Goal: Navigation & Orientation: Find specific page/section

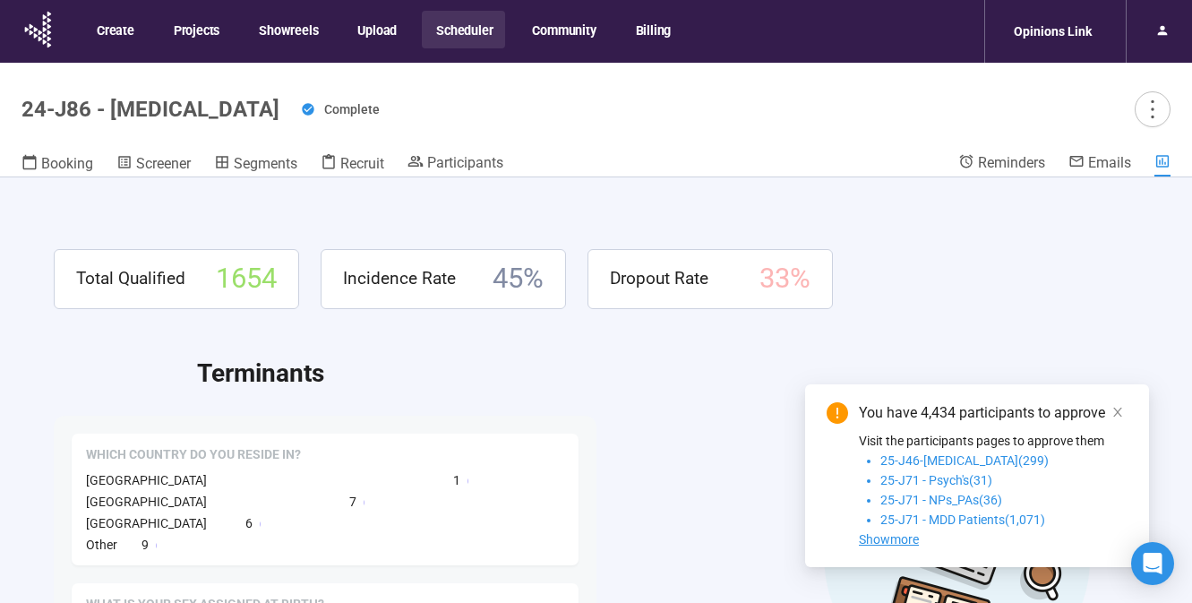
click at [450, 27] on button "Scheduler" at bounding box center [463, 30] width 83 height 38
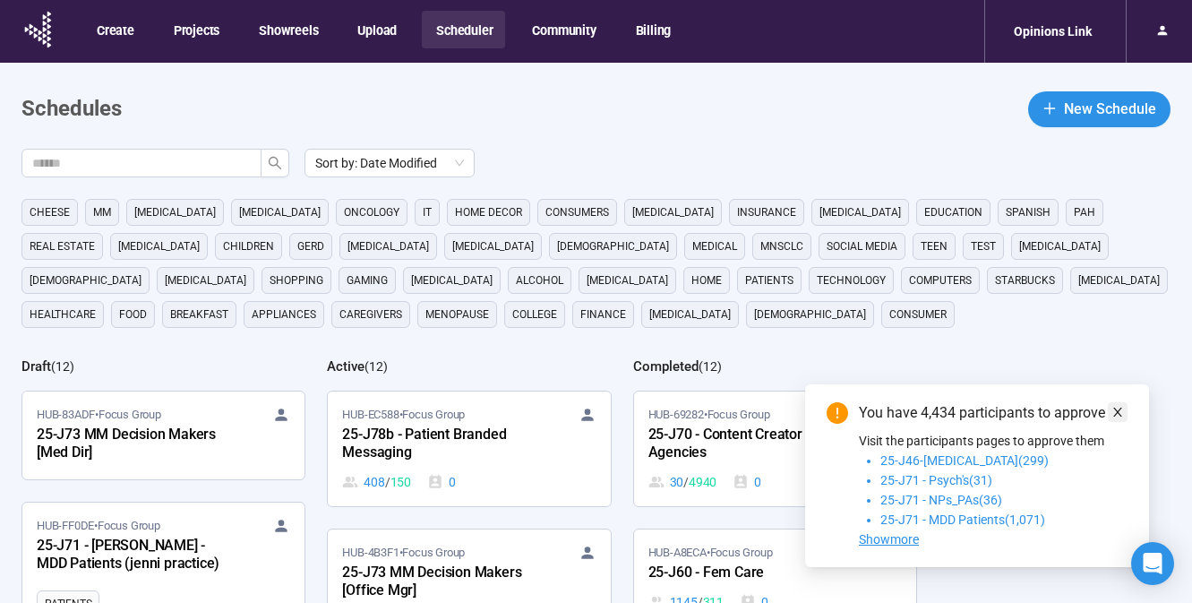
click at [1113, 409] on icon "close" at bounding box center [1118, 412] width 13 height 13
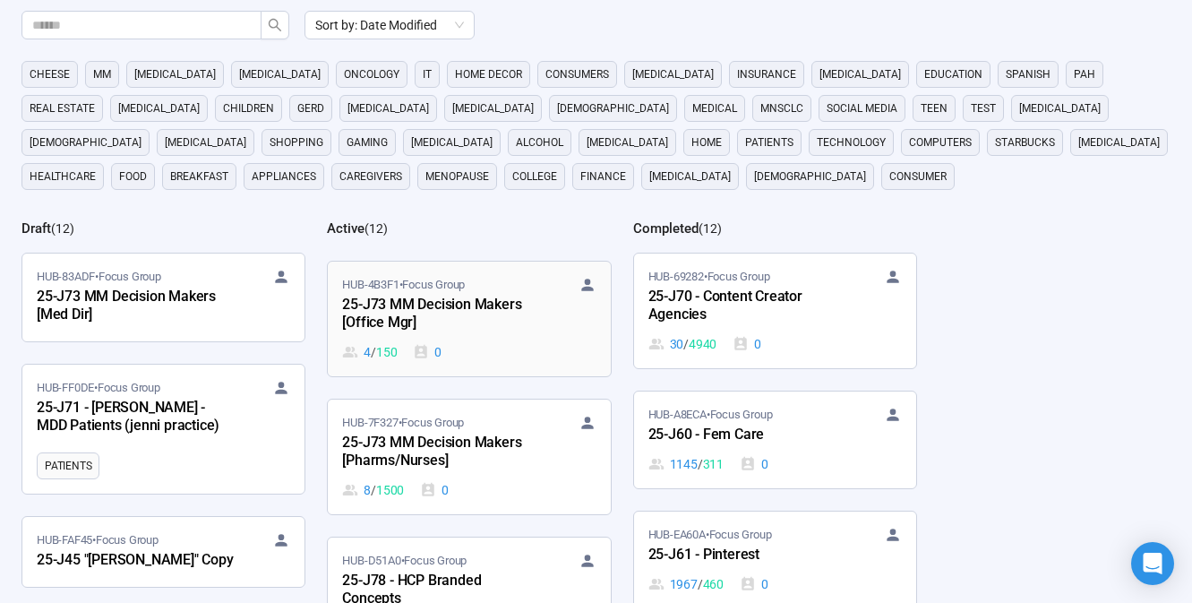
scroll to position [119, 0]
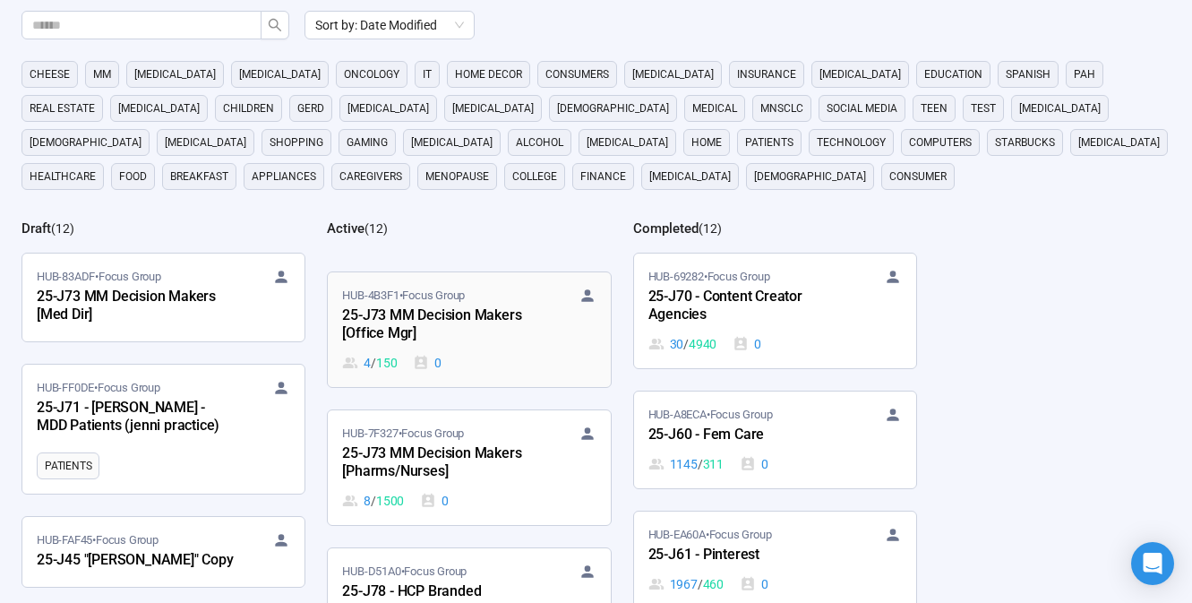
click at [465, 322] on div "25-J73 MM Decision Makers [Office Mgr]" at bounding box center [440, 325] width 197 height 41
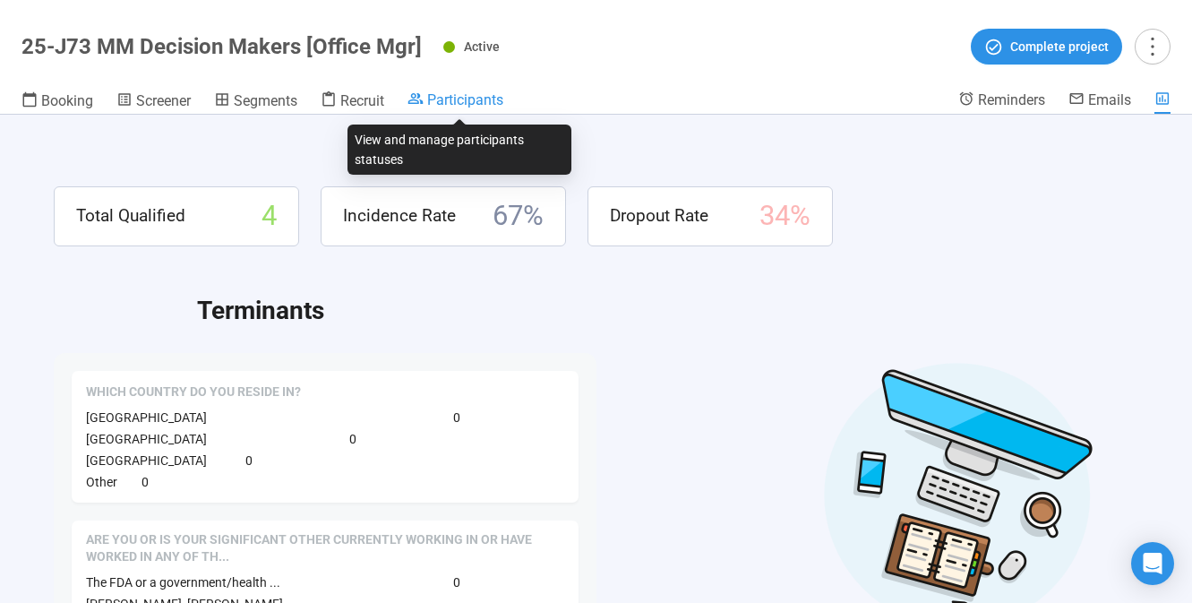
click at [443, 100] on span "Participants" at bounding box center [465, 99] width 76 height 17
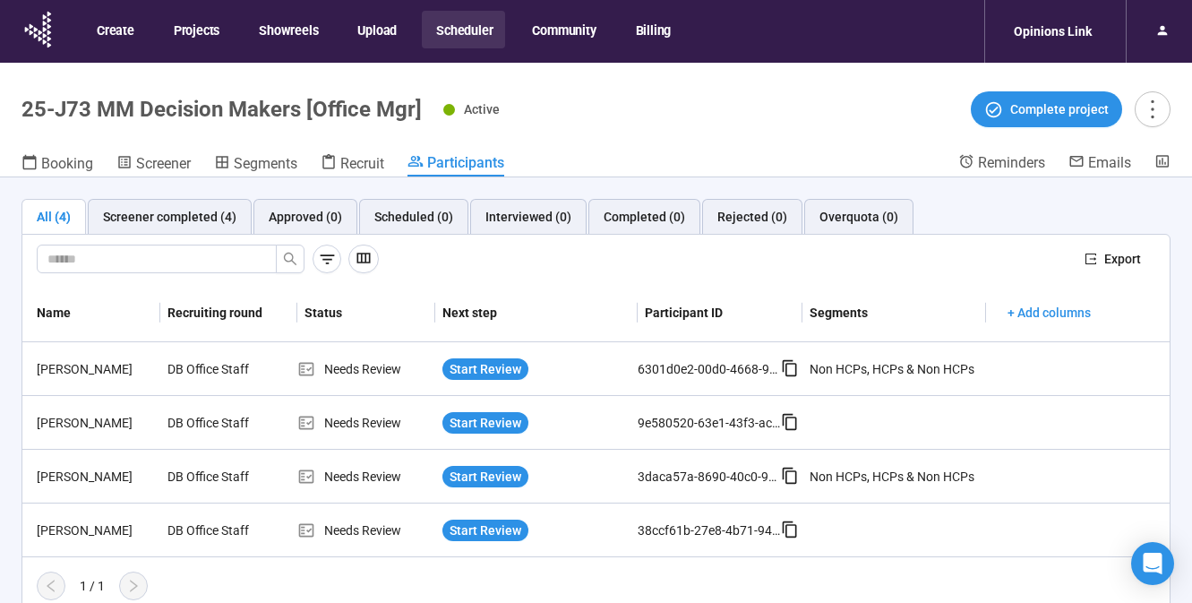
click at [468, 24] on button "Scheduler" at bounding box center [463, 30] width 83 height 38
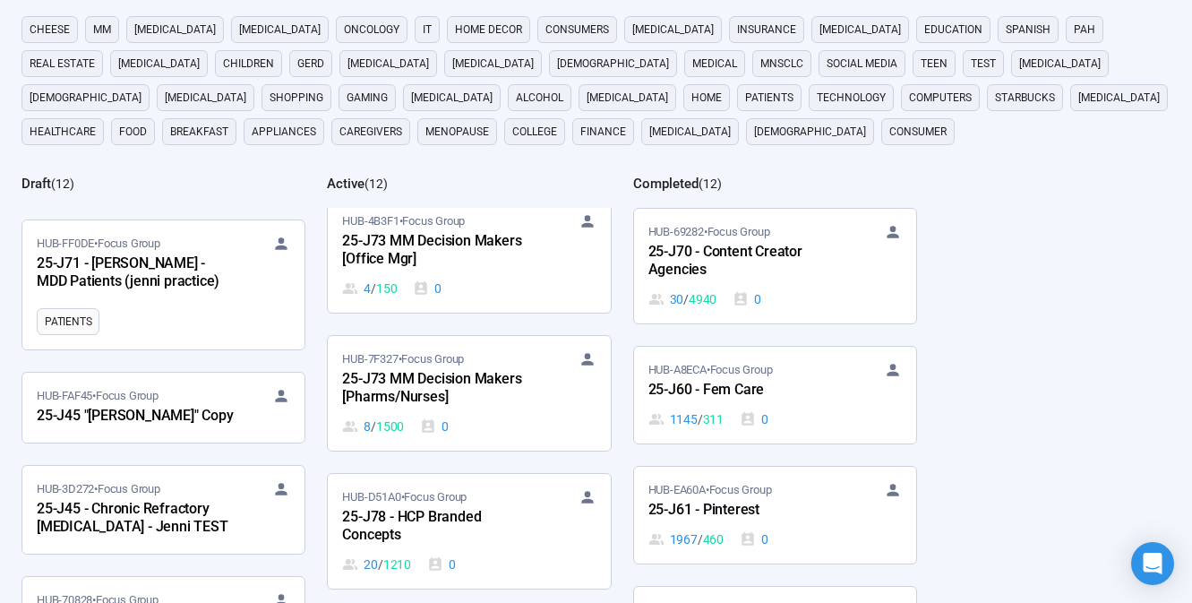
scroll to position [172, 0]
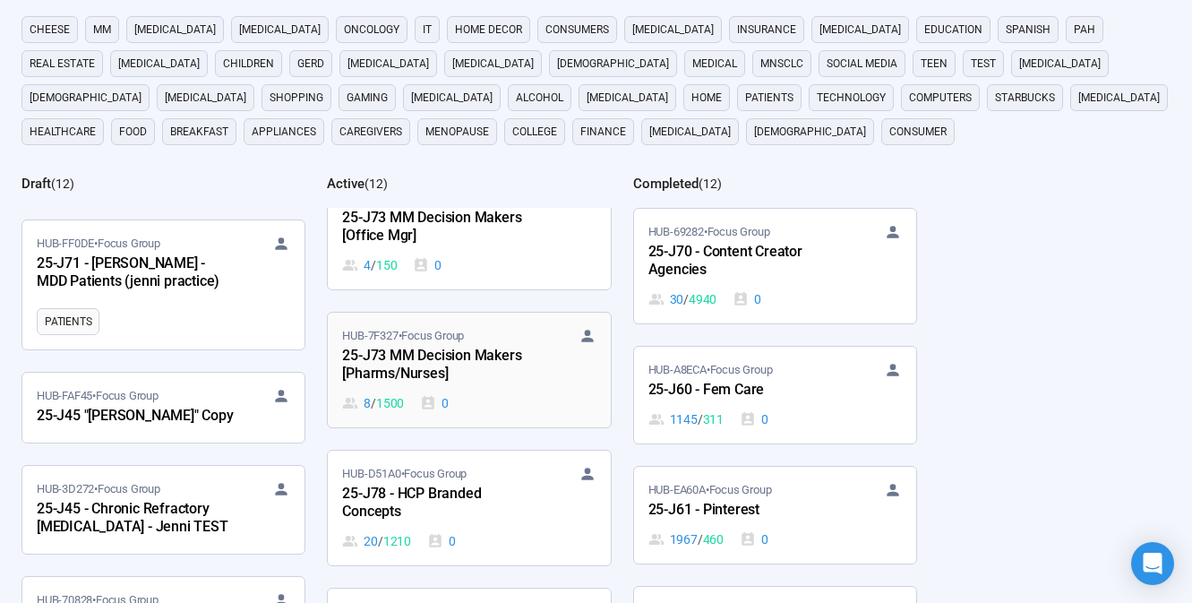
click at [460, 359] on div "25-J73 MM Decision Makers [Pharms/Nurses]" at bounding box center [440, 365] width 197 height 41
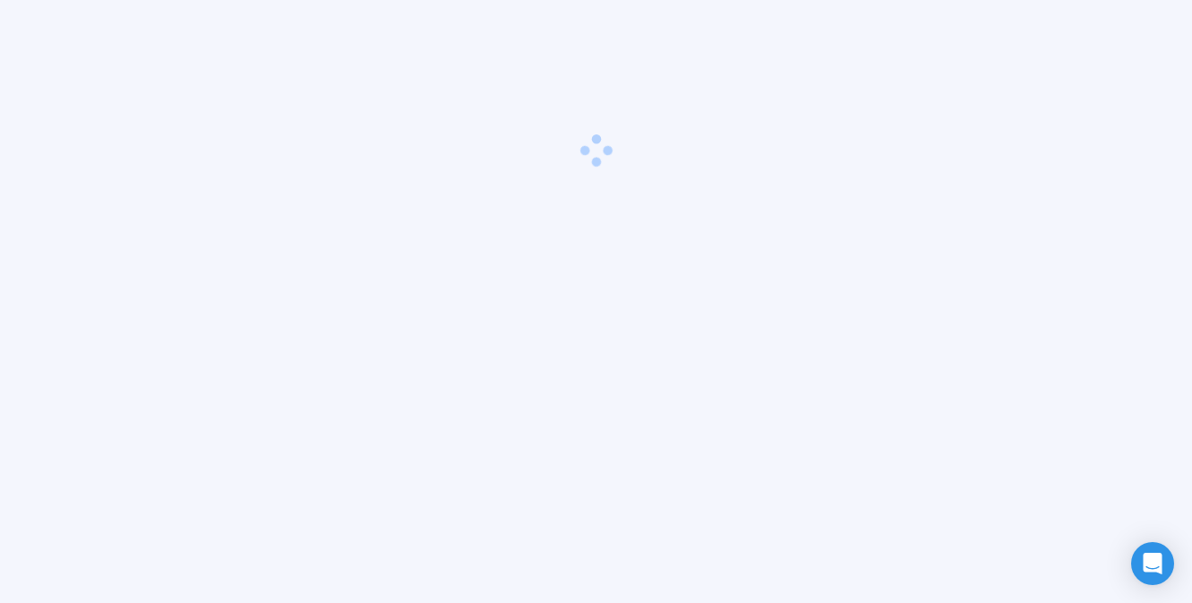
scroll to position [63, 0]
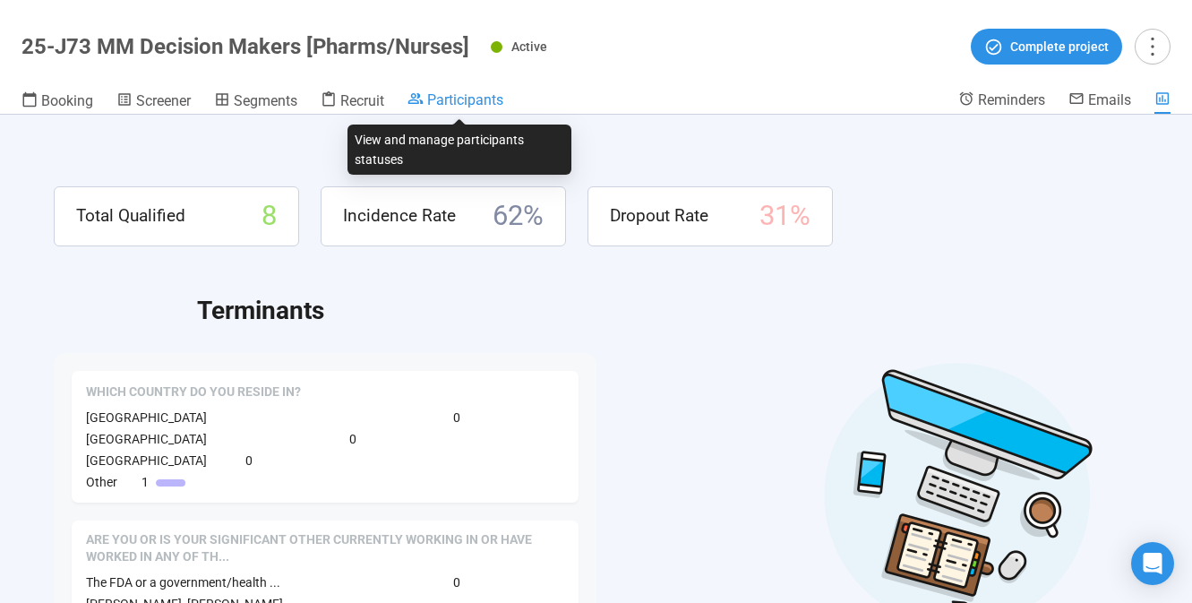
click at [448, 95] on span "Participants" at bounding box center [465, 99] width 76 height 17
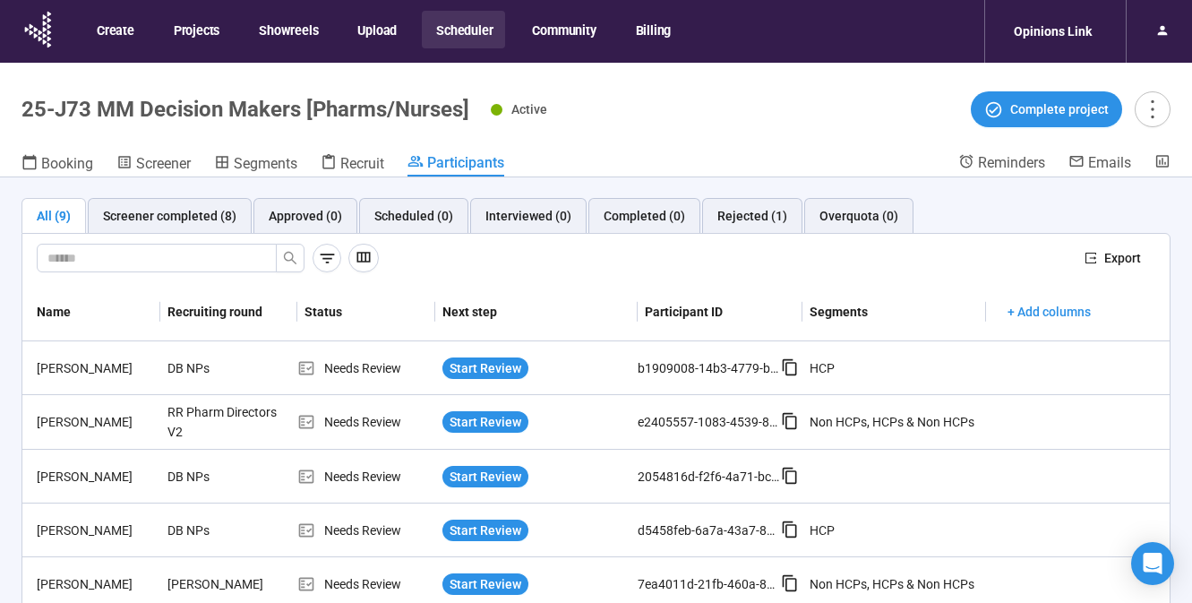
click at [476, 30] on button "Scheduler" at bounding box center [463, 30] width 83 height 38
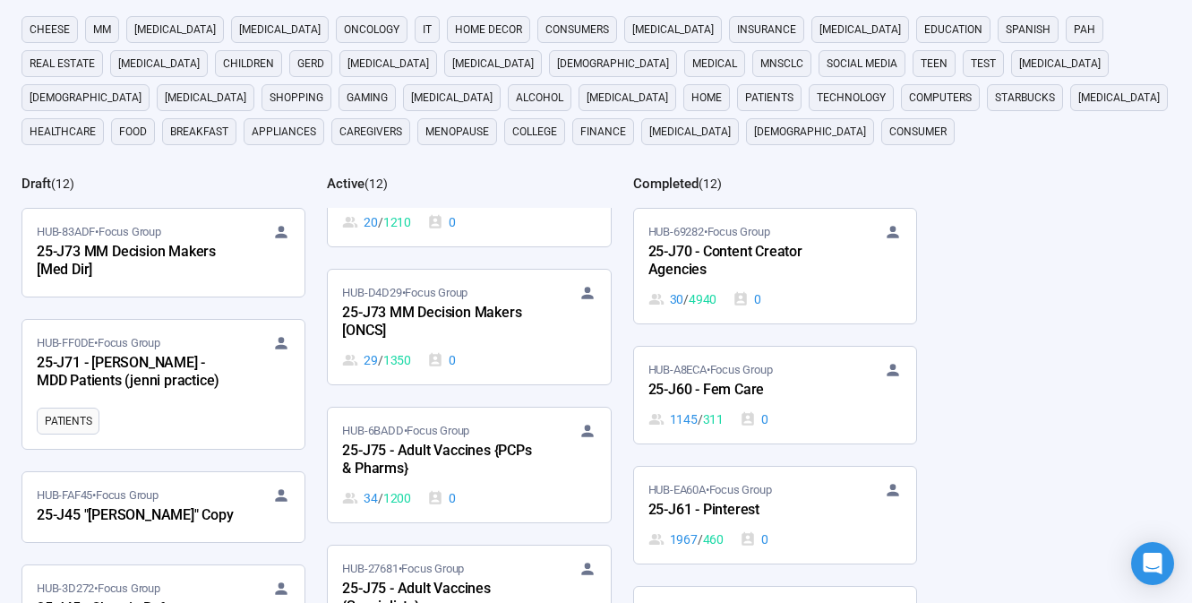
scroll to position [490, 0]
click at [459, 323] on div "25-J73 MM Decision Makers [ONCS]" at bounding box center [440, 323] width 197 height 41
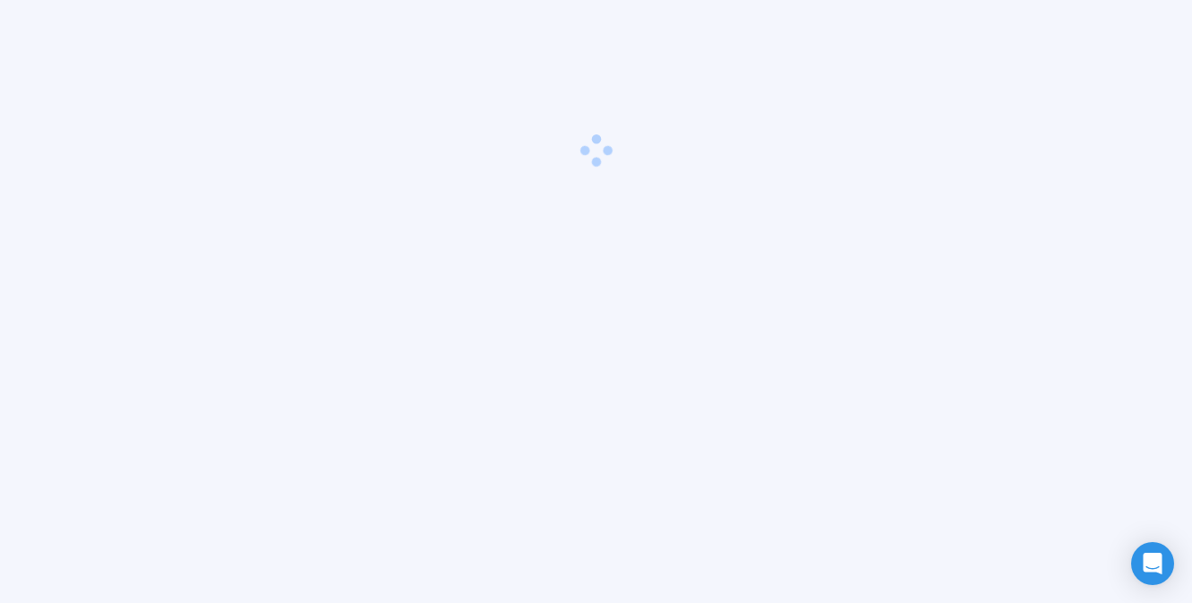
scroll to position [63, 0]
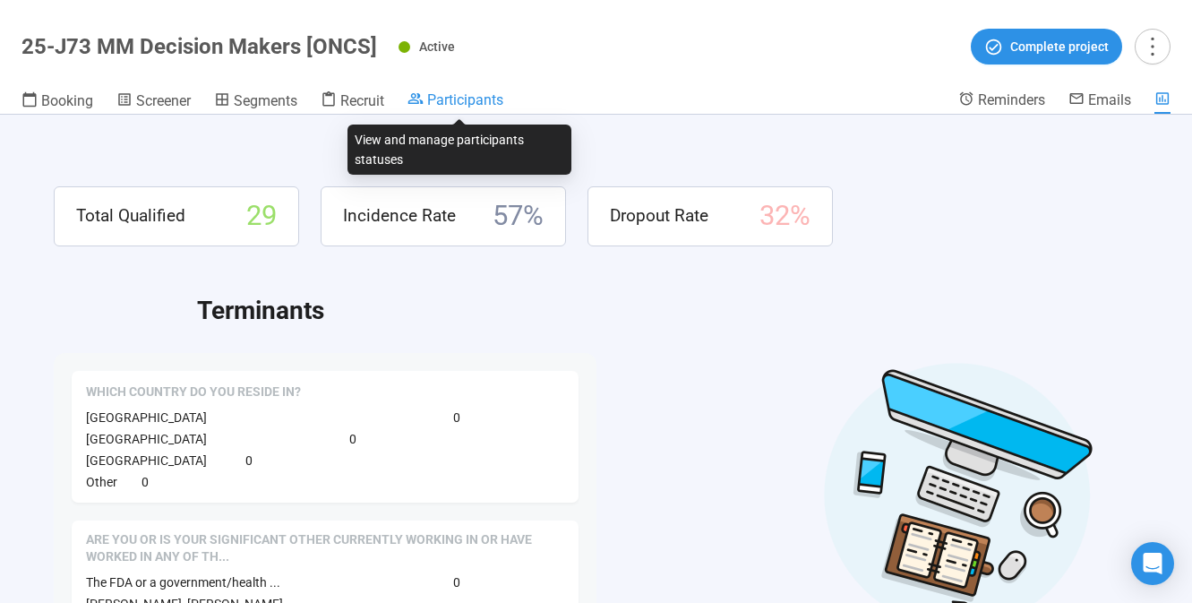
click at [457, 98] on span "Participants" at bounding box center [465, 99] width 76 height 17
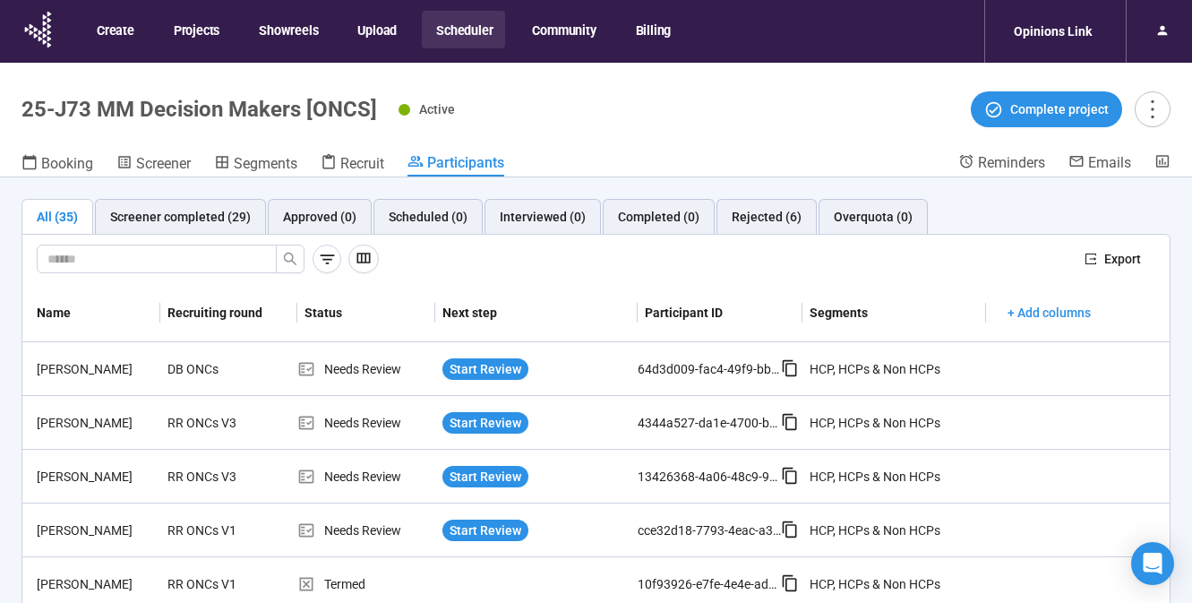
click at [459, 26] on button "Scheduler" at bounding box center [463, 30] width 83 height 38
